Goal: Information Seeking & Learning: Learn about a topic

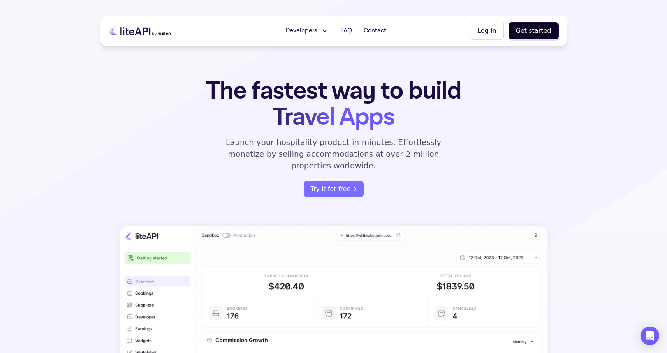
click at [310, 30] on span "Developers" at bounding box center [301, 30] width 32 height 9
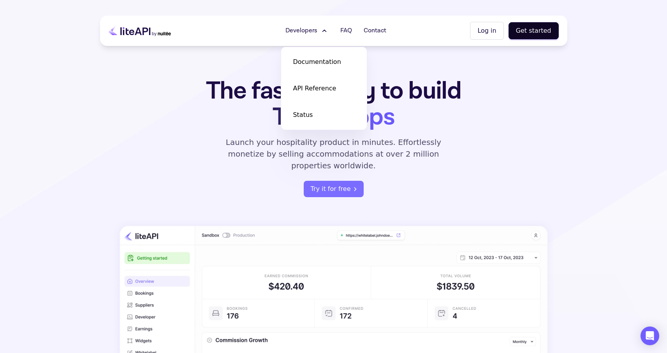
click at [245, 95] on h1 "The fastest way to build Travel Apps" at bounding box center [334, 104] width 305 height 52
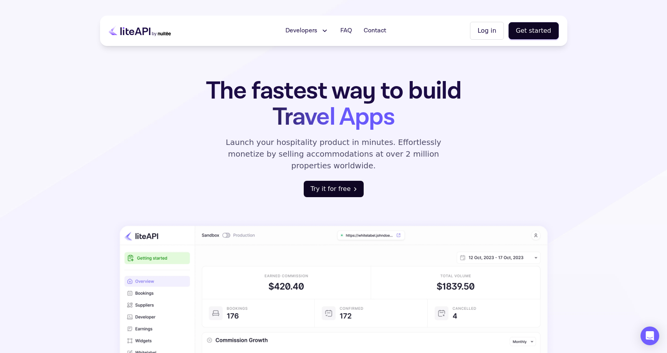
click at [333, 181] on button "Try it for free" at bounding box center [334, 189] width 60 height 16
click at [306, 33] on span "Developers" at bounding box center [301, 30] width 32 height 9
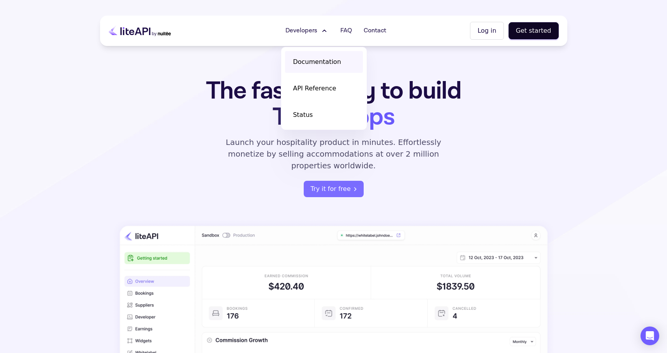
click at [311, 57] on span "Documentation" at bounding box center [317, 61] width 48 height 9
click at [326, 63] on span "Documentation" at bounding box center [317, 61] width 48 height 9
click at [311, 62] on span "Documentation" at bounding box center [317, 61] width 48 height 9
